Goal: Navigation & Orientation: Find specific page/section

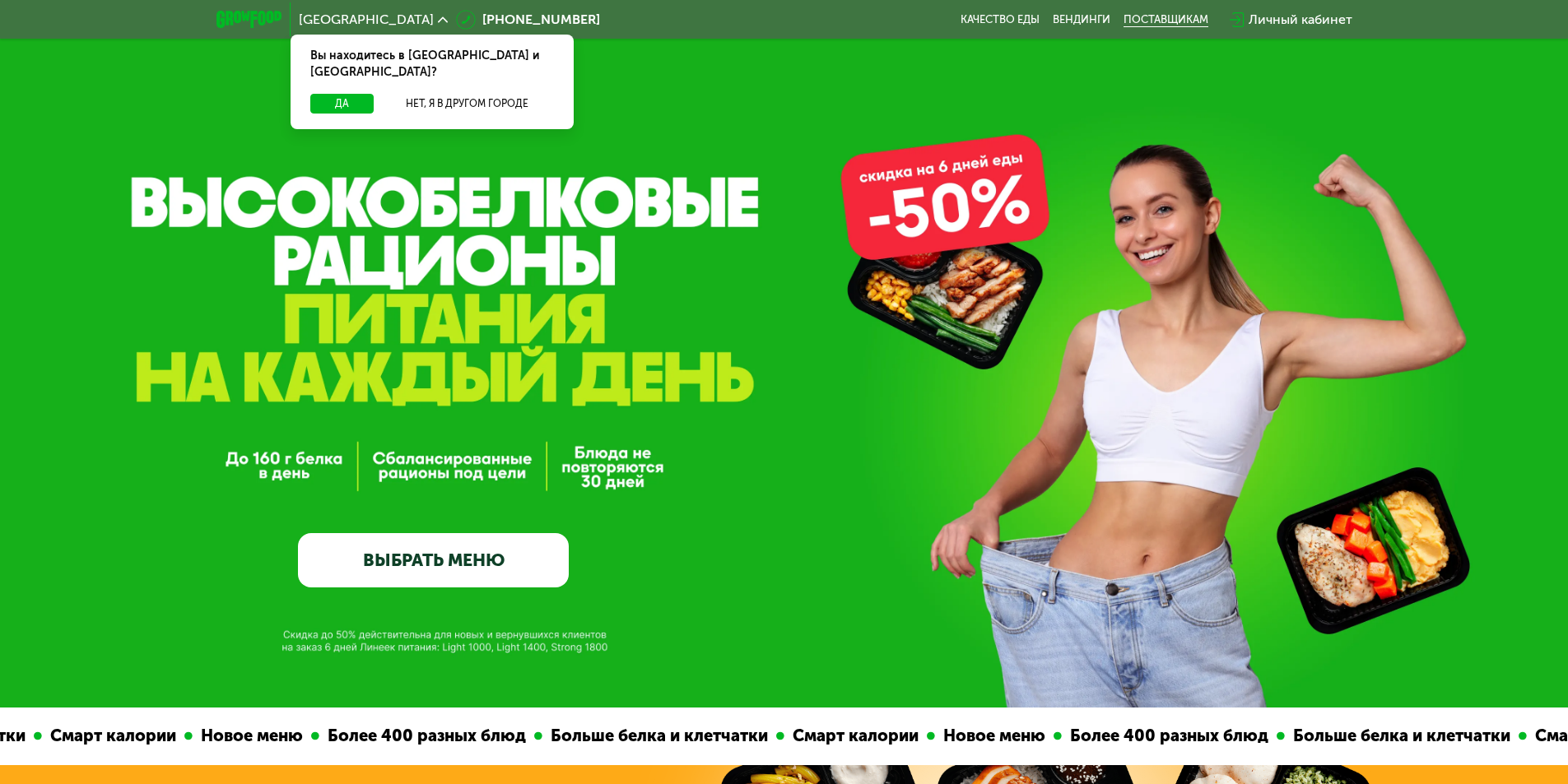
click at [1166, 16] on div "поставщикам" at bounding box center [1166, 20] width 85 height 13
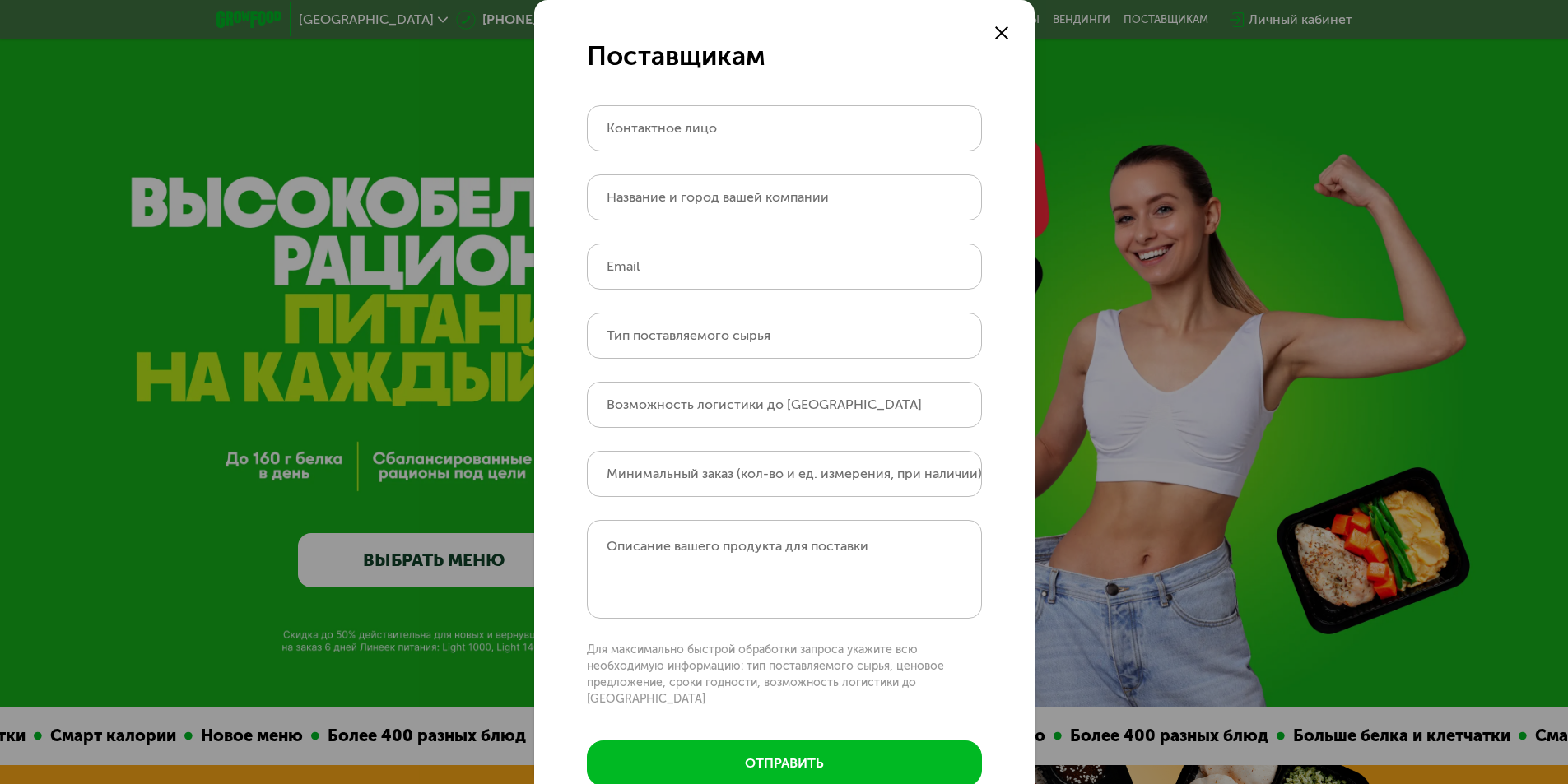
click at [999, 37] on use at bounding box center [1002, 33] width 13 height 13
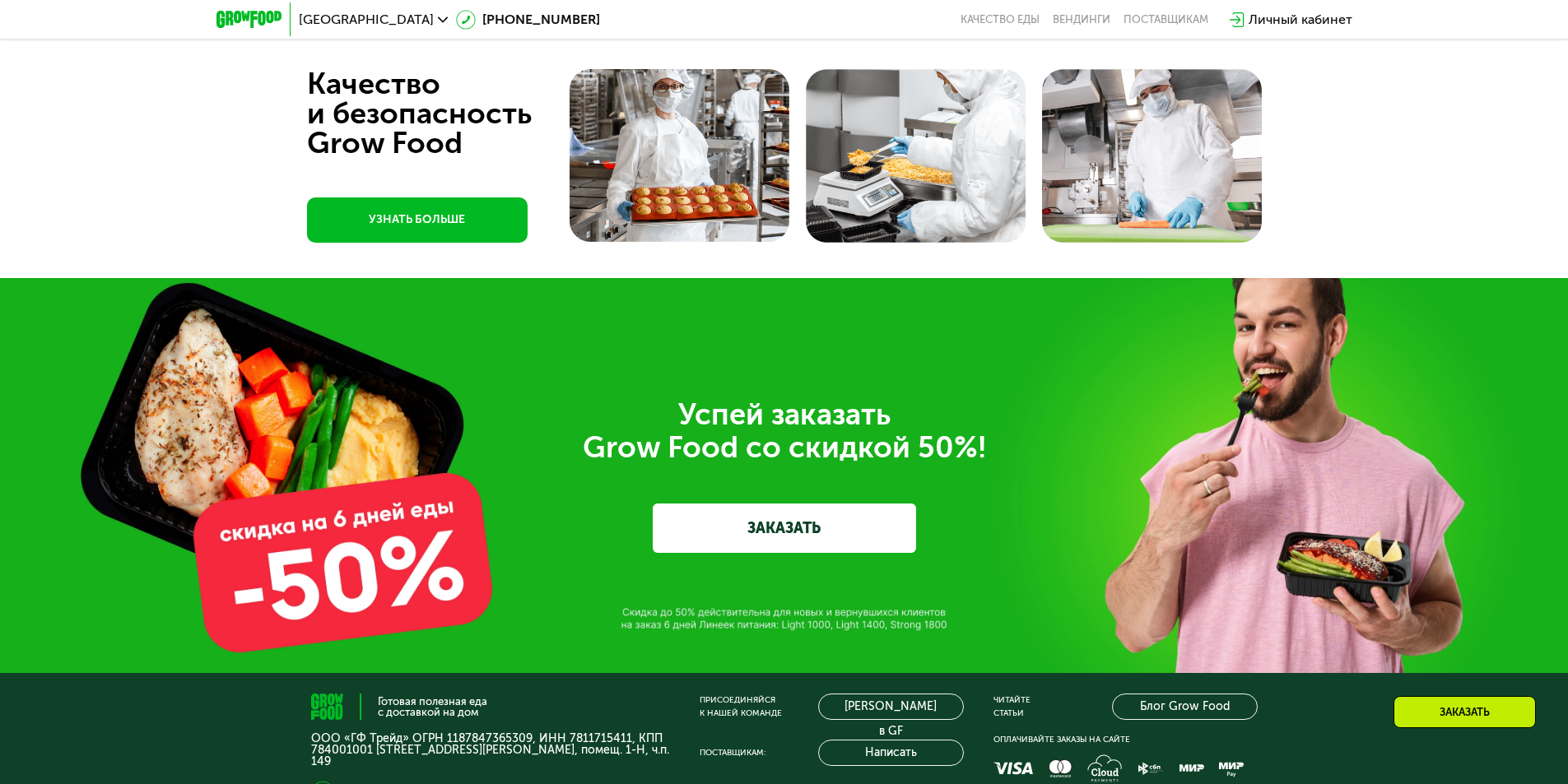
scroll to position [5619, 0]
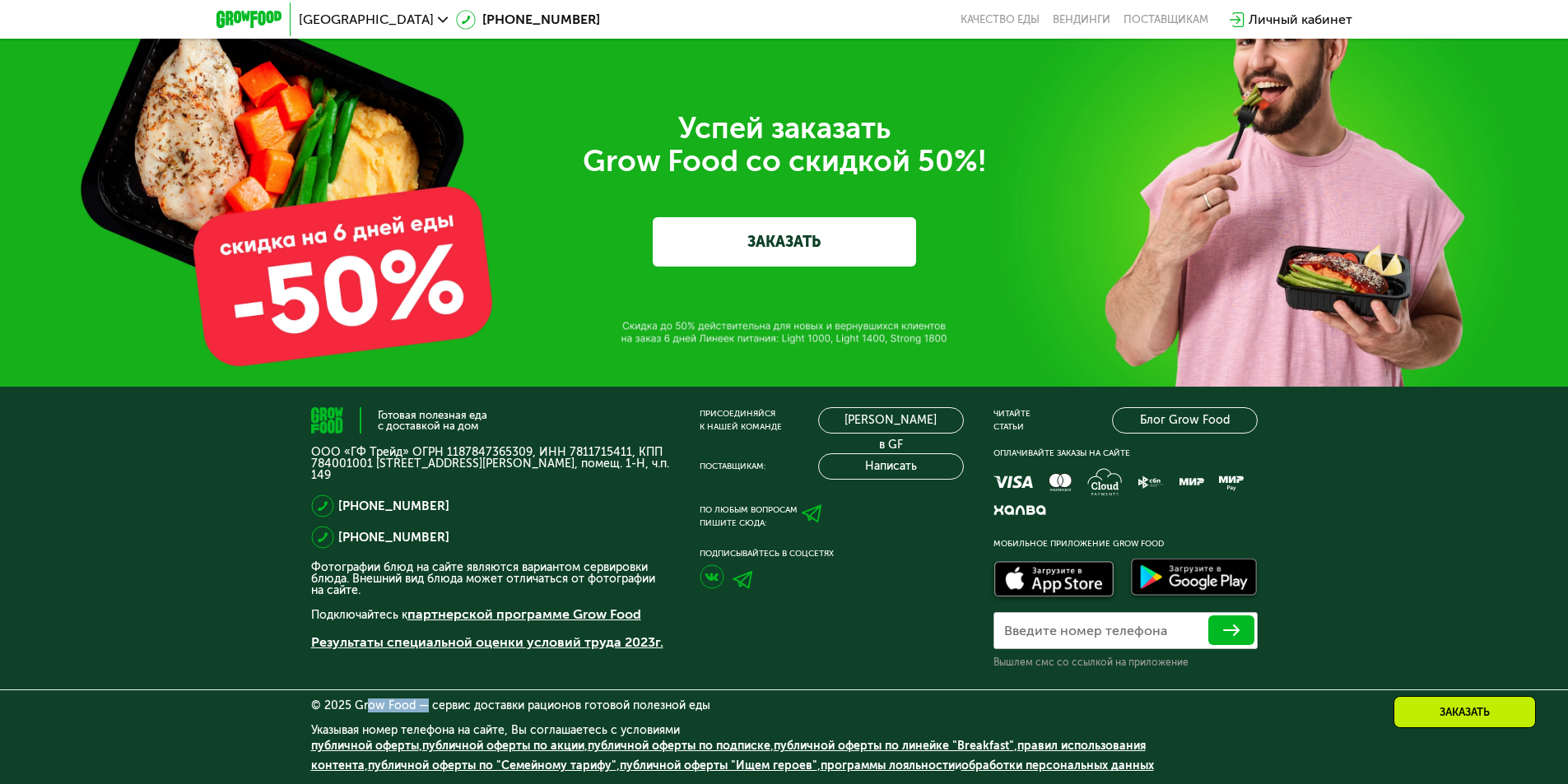
drag, startPoint x: 414, startPoint y: 705, endPoint x: 357, endPoint y: 702, distance: 57.1
click at [357, 702] on div "© 2025 Grow Food — сервис доставки рационов готовой полезной еды" at bounding box center [784, 706] width 946 height 12
copy div "row Food"
click at [420, 705] on div "© 2025 Grow Food — сервис доставки рационов готовой полезной еды" at bounding box center [784, 706] width 946 height 12
click at [469, 637] on link "Результаты специальной оценки условий труда 2023г." at bounding box center [488, 643] width 353 height 16
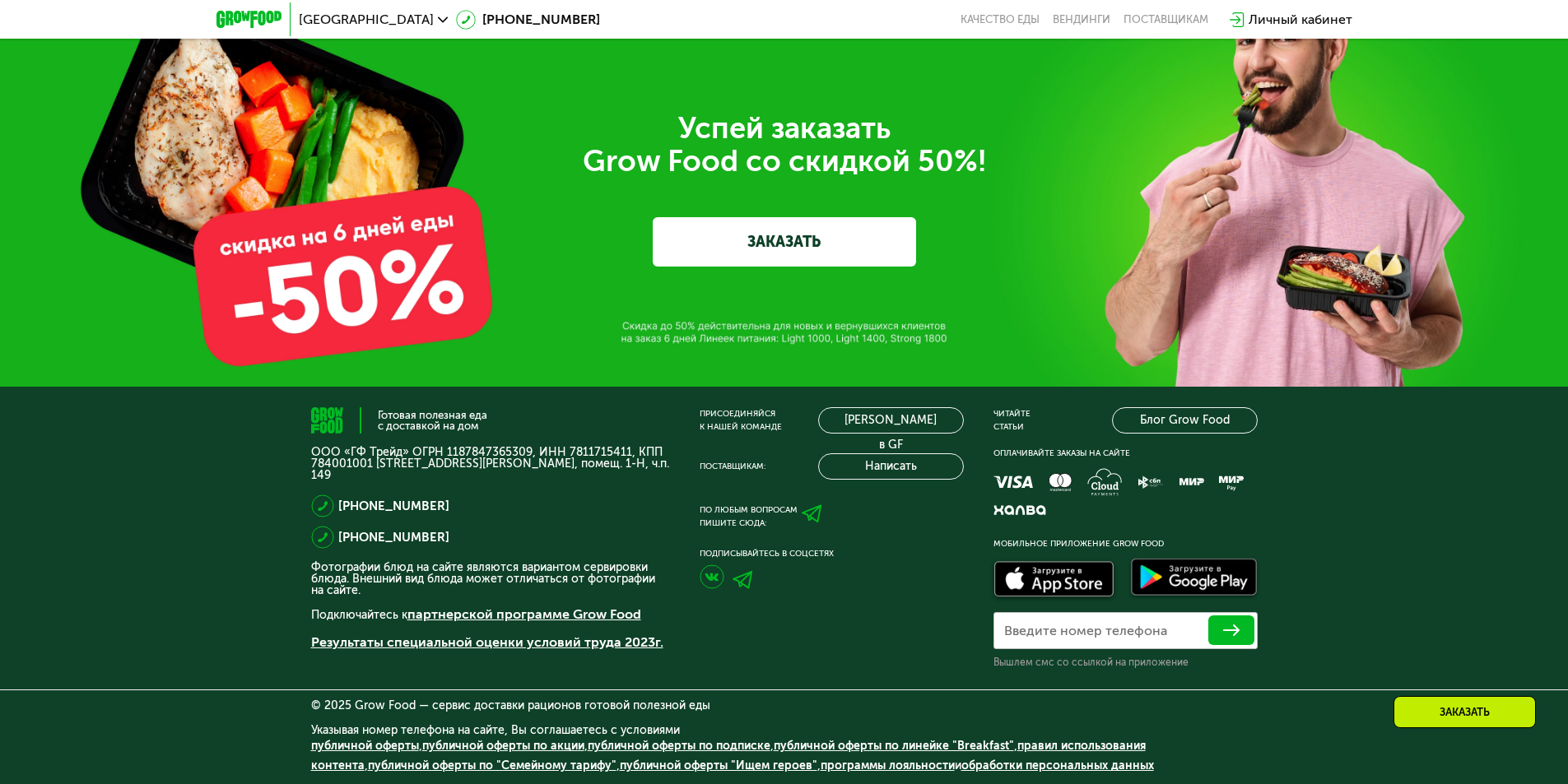
click at [870, 726] on div "Указывая номер телефона на сайте, Вы соглашаетесь с условиями публичной оферты …" at bounding box center [784, 755] width 946 height 60
drag, startPoint x: 410, startPoint y: 703, endPoint x: 353, endPoint y: 701, distance: 57.0
click at [353, 701] on div "© 2025 Grow Food — сервис доставки рационов готовой полезной еды" at bounding box center [784, 706] width 946 height 12
copy div "Grow Food"
click at [1182, 15] on div "поставщикам" at bounding box center [1166, 20] width 85 height 13
